Goal: Information Seeking & Learning: Learn about a topic

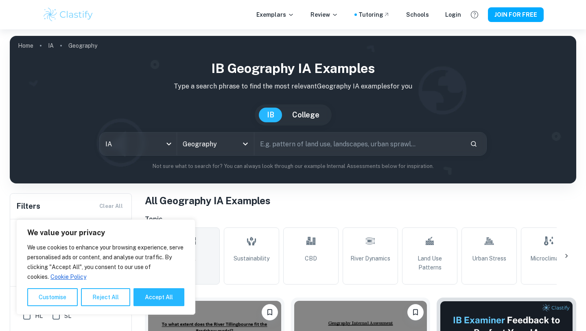
scroll to position [123, 0]
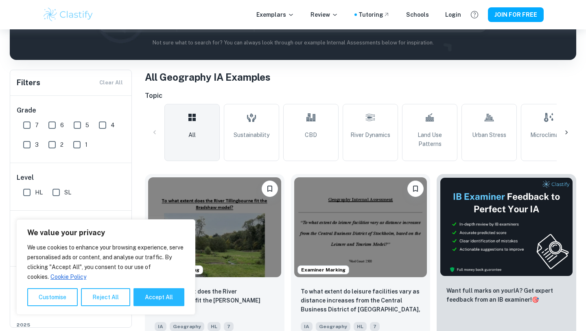
click at [156, 293] on button "Accept All" at bounding box center [159, 297] width 51 height 18
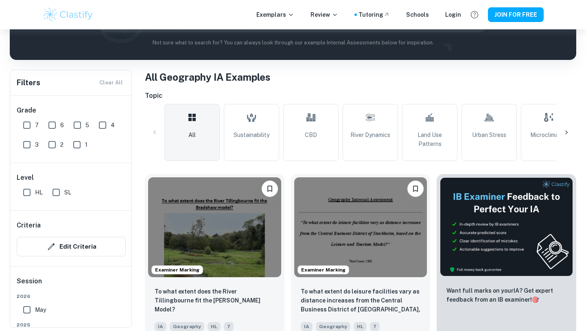
checkbox input "true"
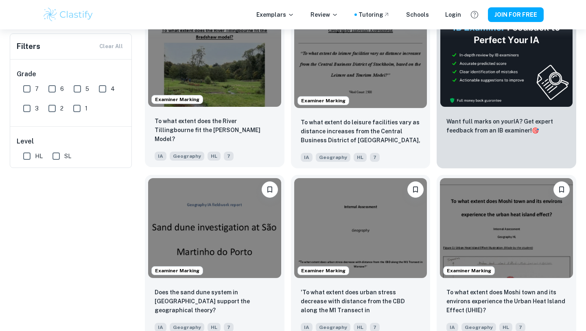
scroll to position [0, 0]
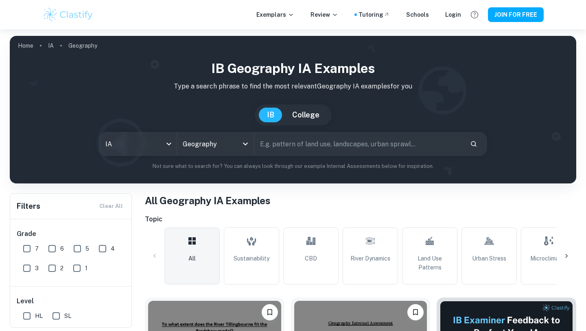
click at [300, 146] on input "text" at bounding box center [358, 143] width 209 height 23
type input "Lantau"
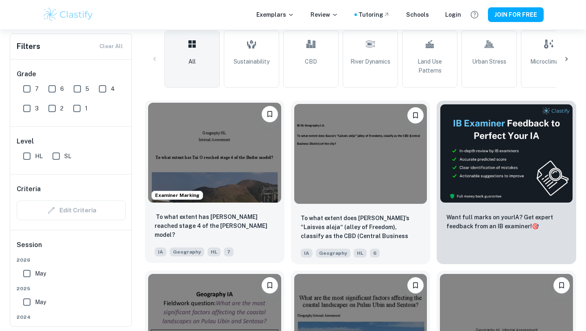
scroll to position [198, 0]
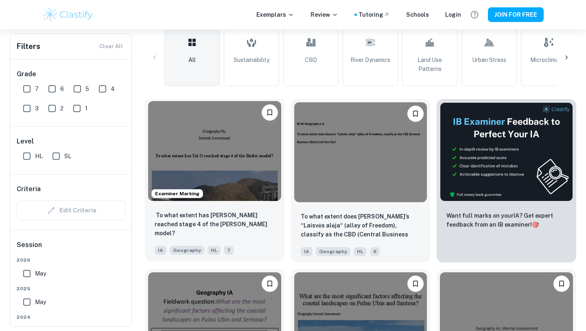
click at [232, 179] on img at bounding box center [214, 151] width 133 height 100
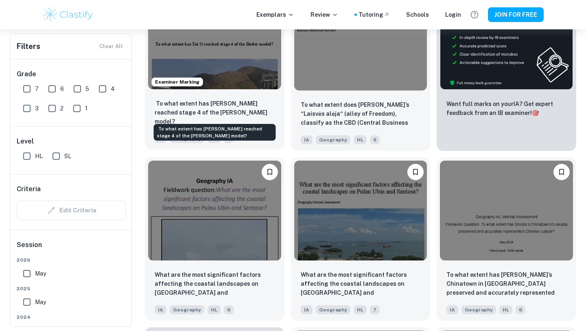
scroll to position [323, 0]
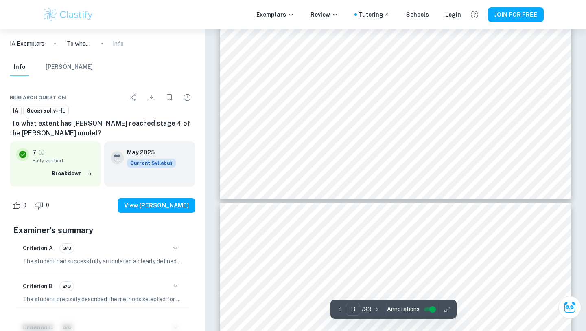
scroll to position [1470, 0]
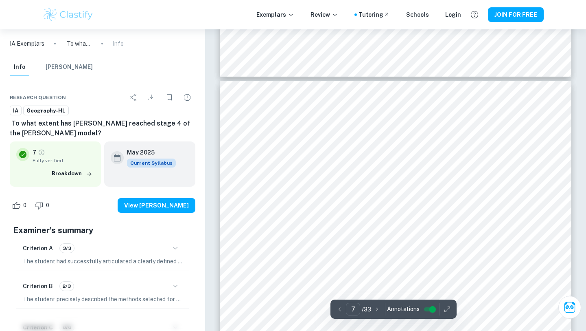
type input "6"
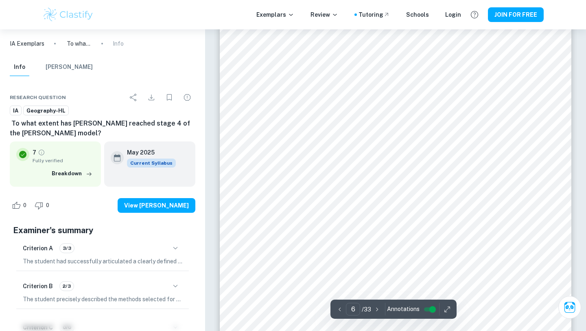
scroll to position [2681, 0]
